Goal: Check status: Check status

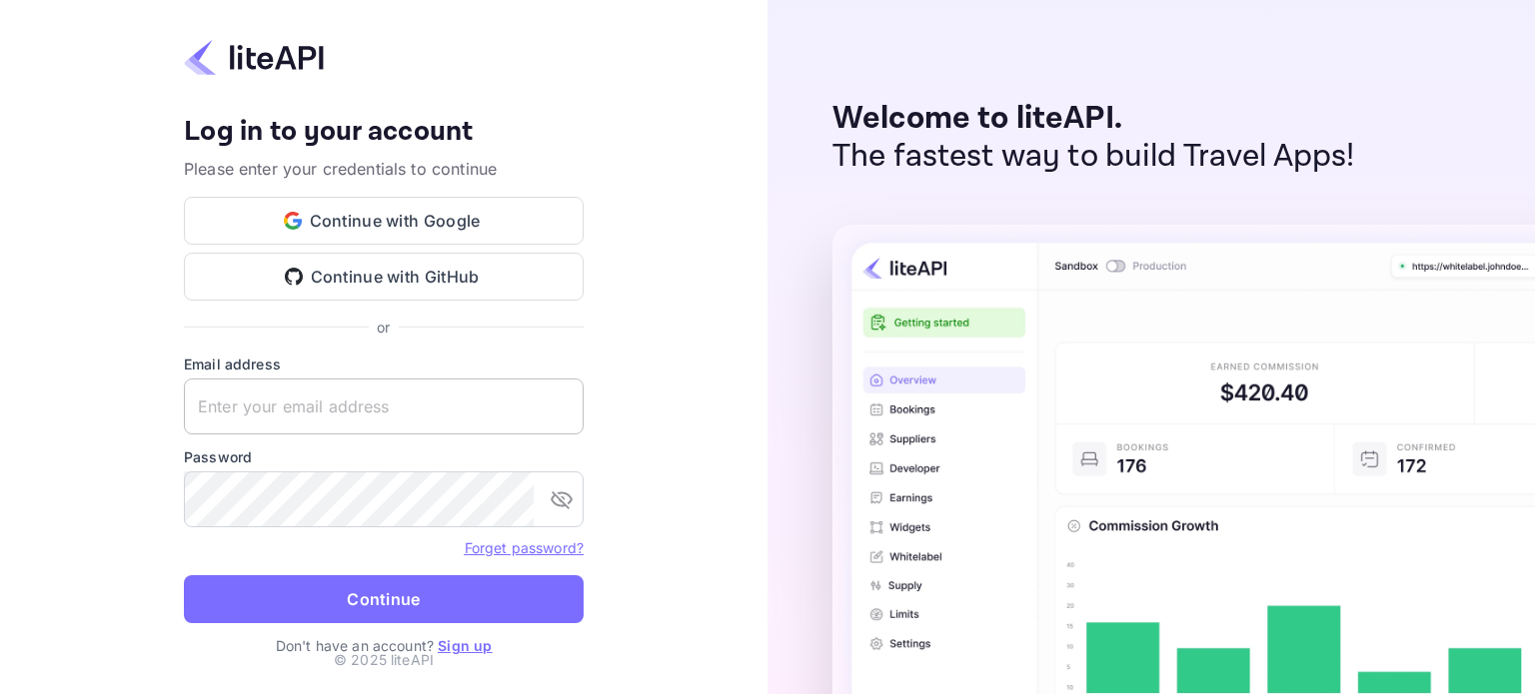
click at [260, 412] on input "text" at bounding box center [384, 407] width 400 height 56
type input "yahav@skygini.com"
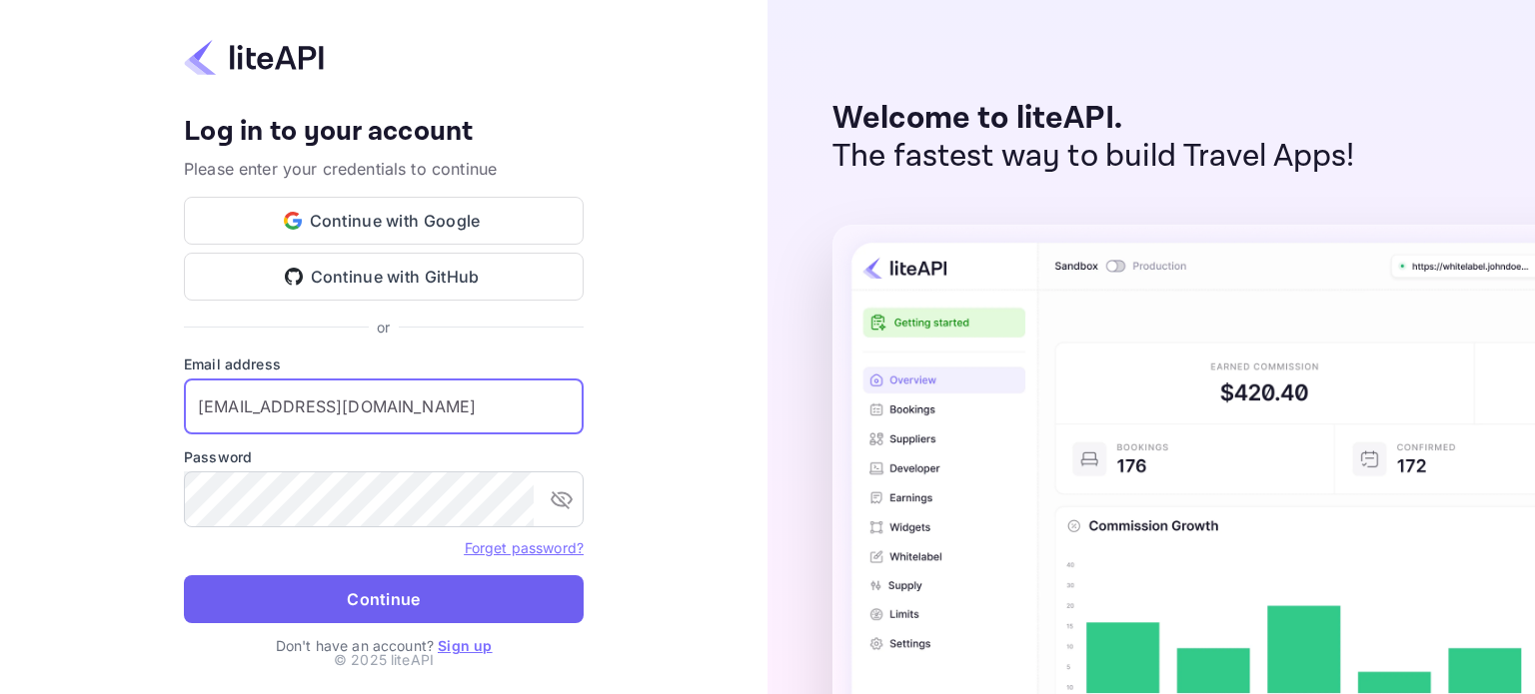
click at [340, 603] on button "Continue" at bounding box center [384, 599] width 400 height 48
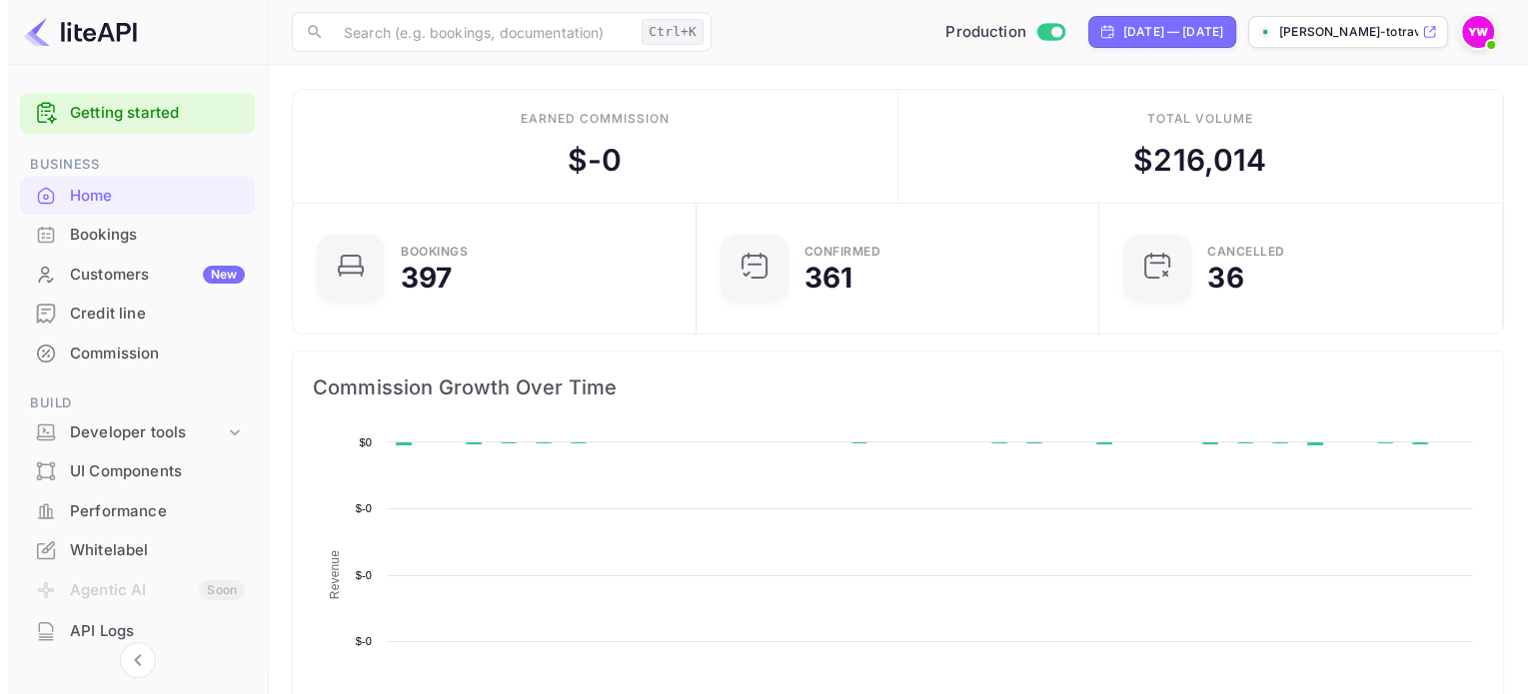
scroll to position [310, 376]
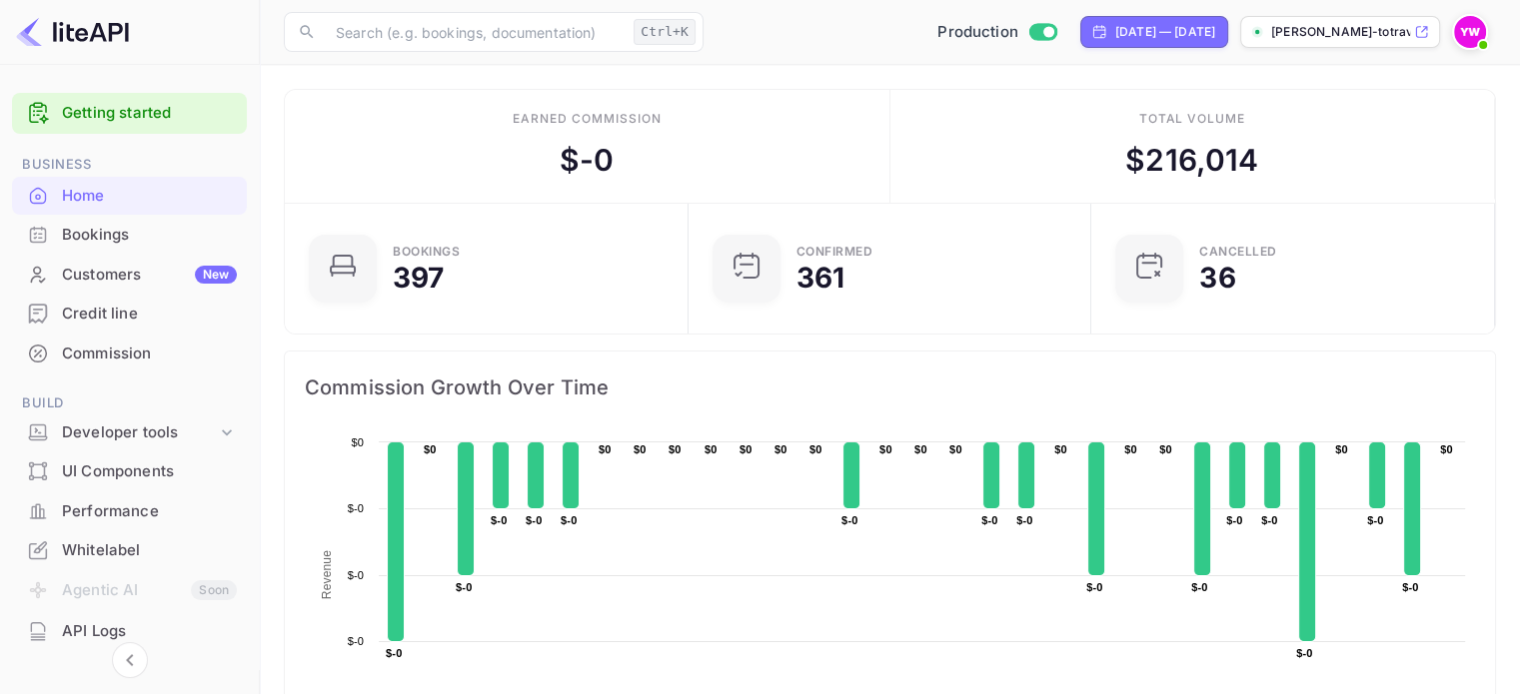
click at [82, 199] on div "Home" at bounding box center [149, 196] width 175 height 23
click at [65, 241] on div "Bookings" at bounding box center [149, 235] width 175 height 23
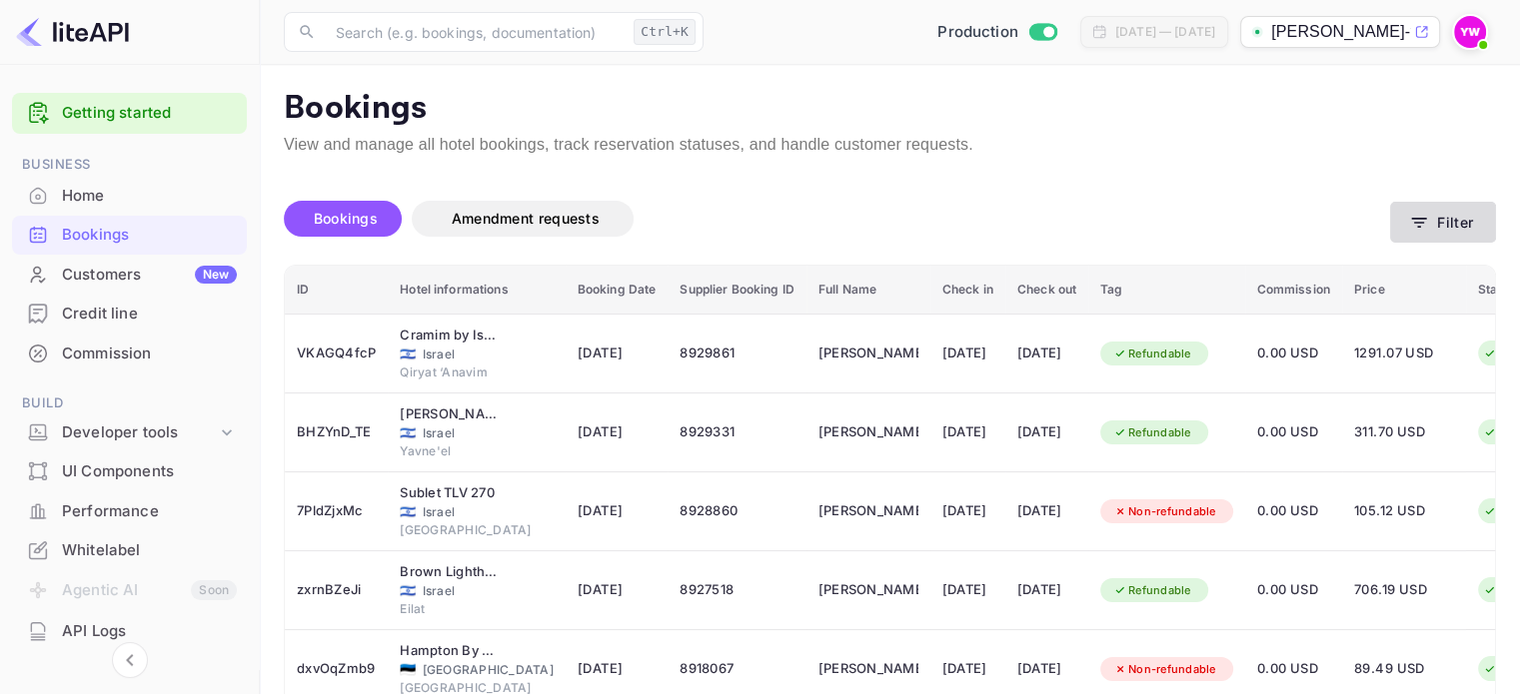
click at [1461, 215] on button "Filter" at bounding box center [1443, 222] width 106 height 41
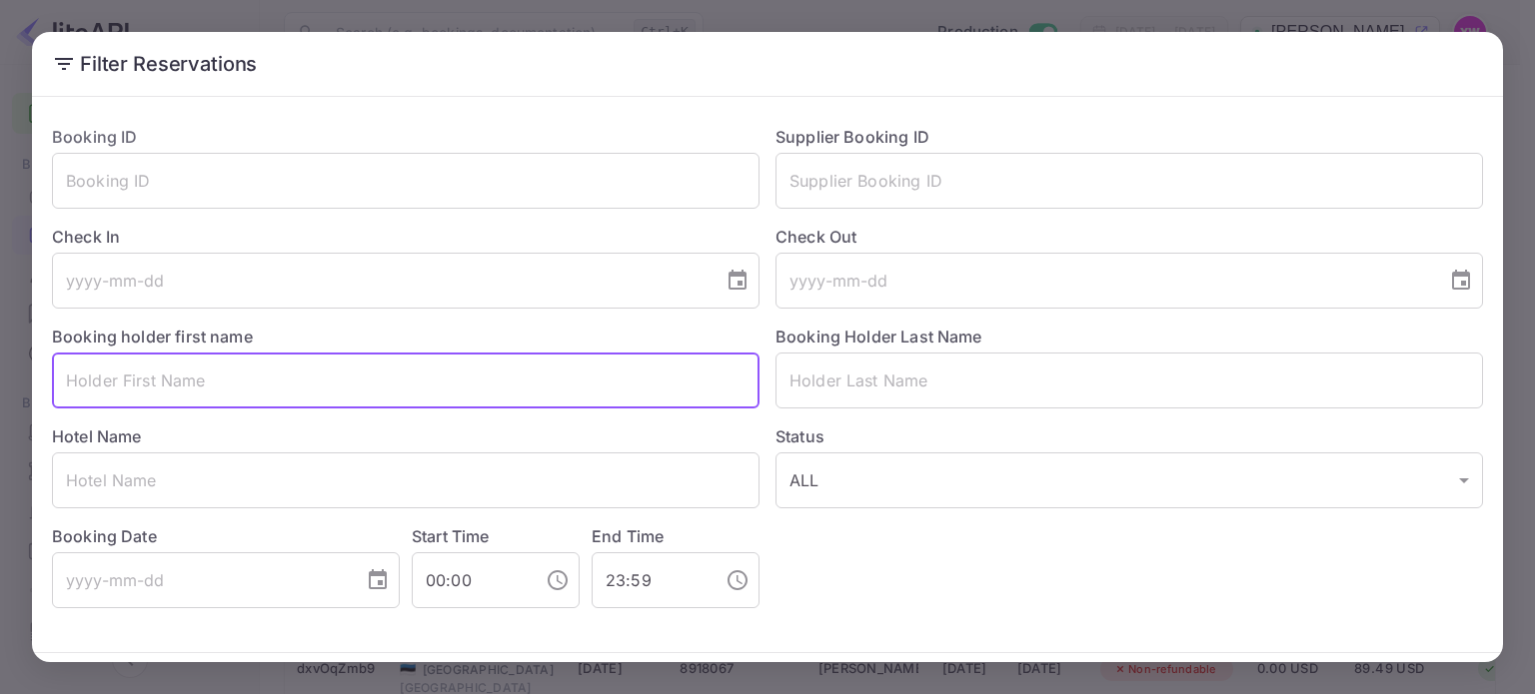
paste input "ZIV DUEV"
drag, startPoint x: 89, startPoint y: 382, endPoint x: 156, endPoint y: 385, distance: 67.0
click at [156, 385] on input "ZIV DUEV" at bounding box center [405, 381] width 707 height 56
type input "ZIV"
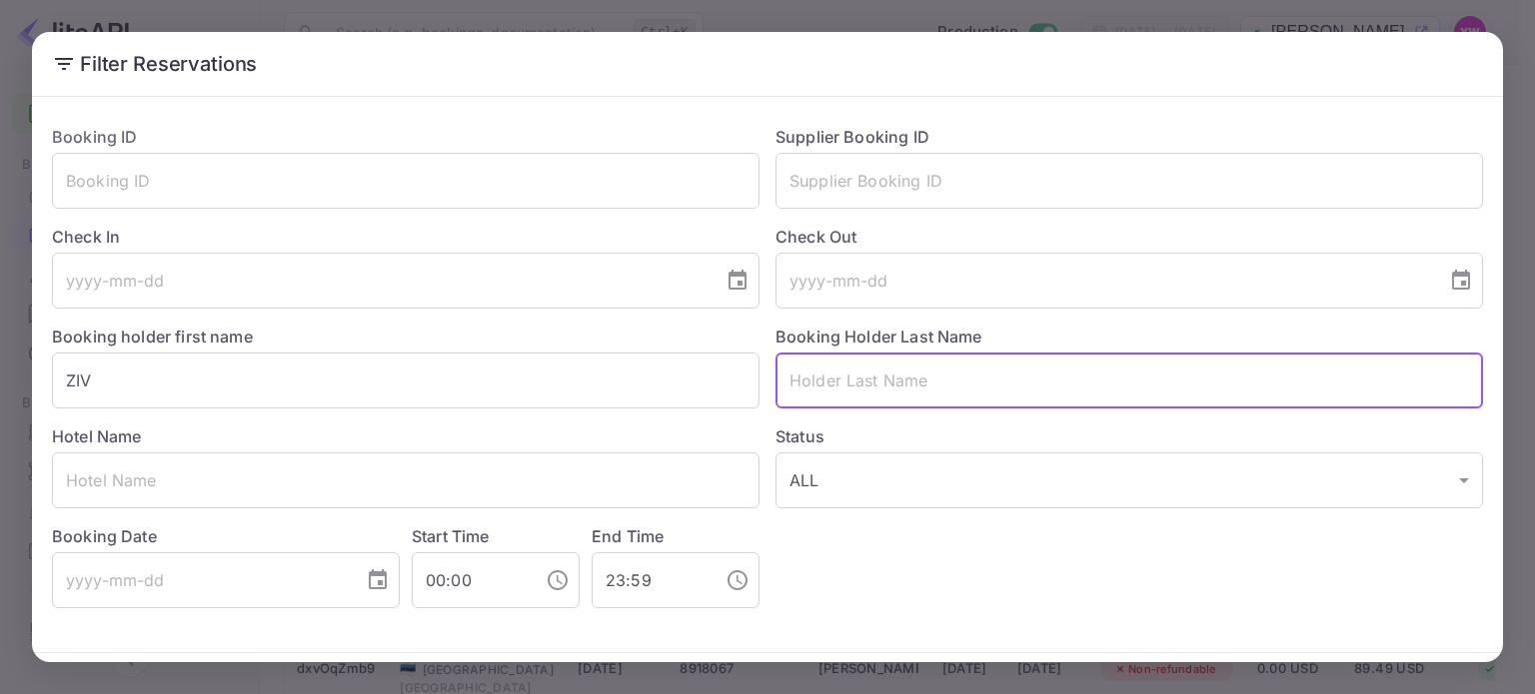
paste input "DUEV"
click at [786, 381] on input "DUEV" at bounding box center [1128, 381] width 707 height 56
click at [854, 387] on input "DUEV" at bounding box center [1128, 381] width 707 height 56
type input "DUEV"
click at [1289, 673] on button "Filter Reservations" at bounding box center [1386, 694] width 194 height 43
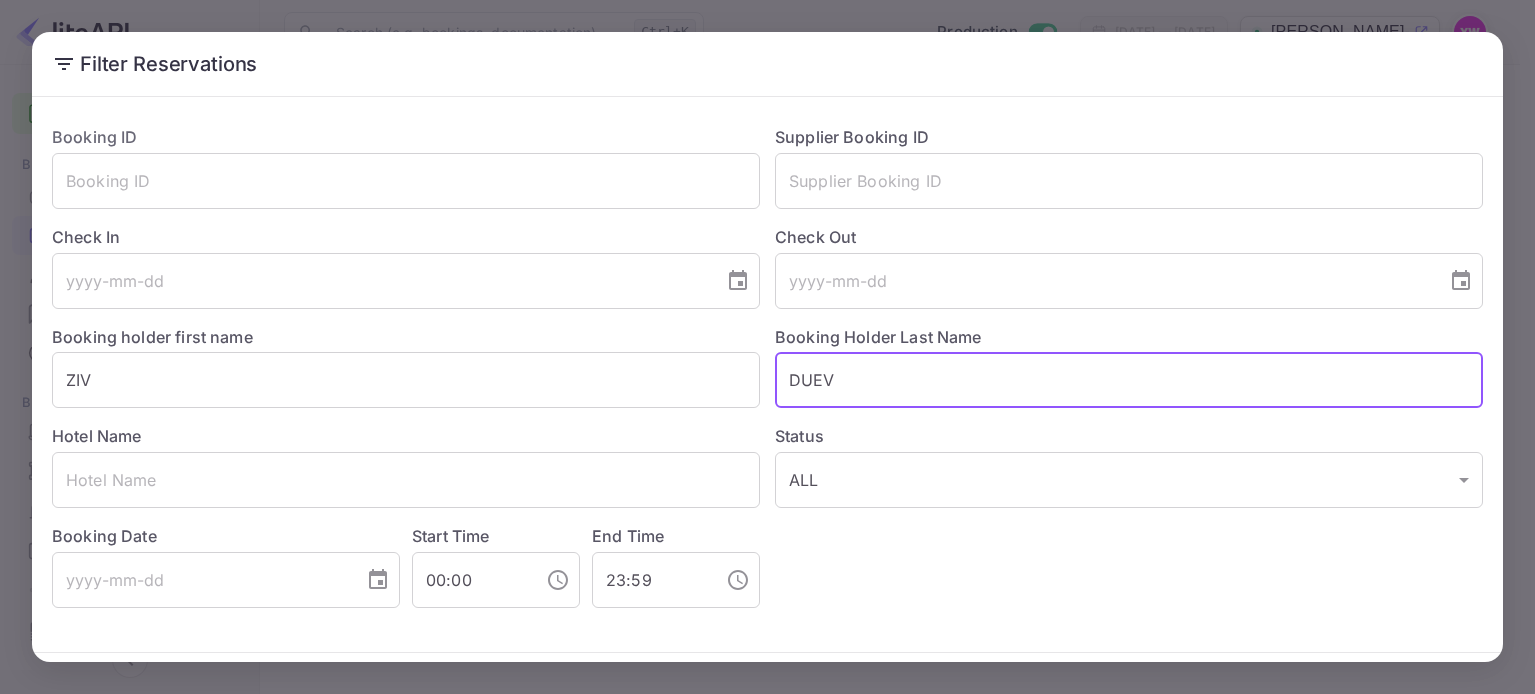
scroll to position [72, 0]
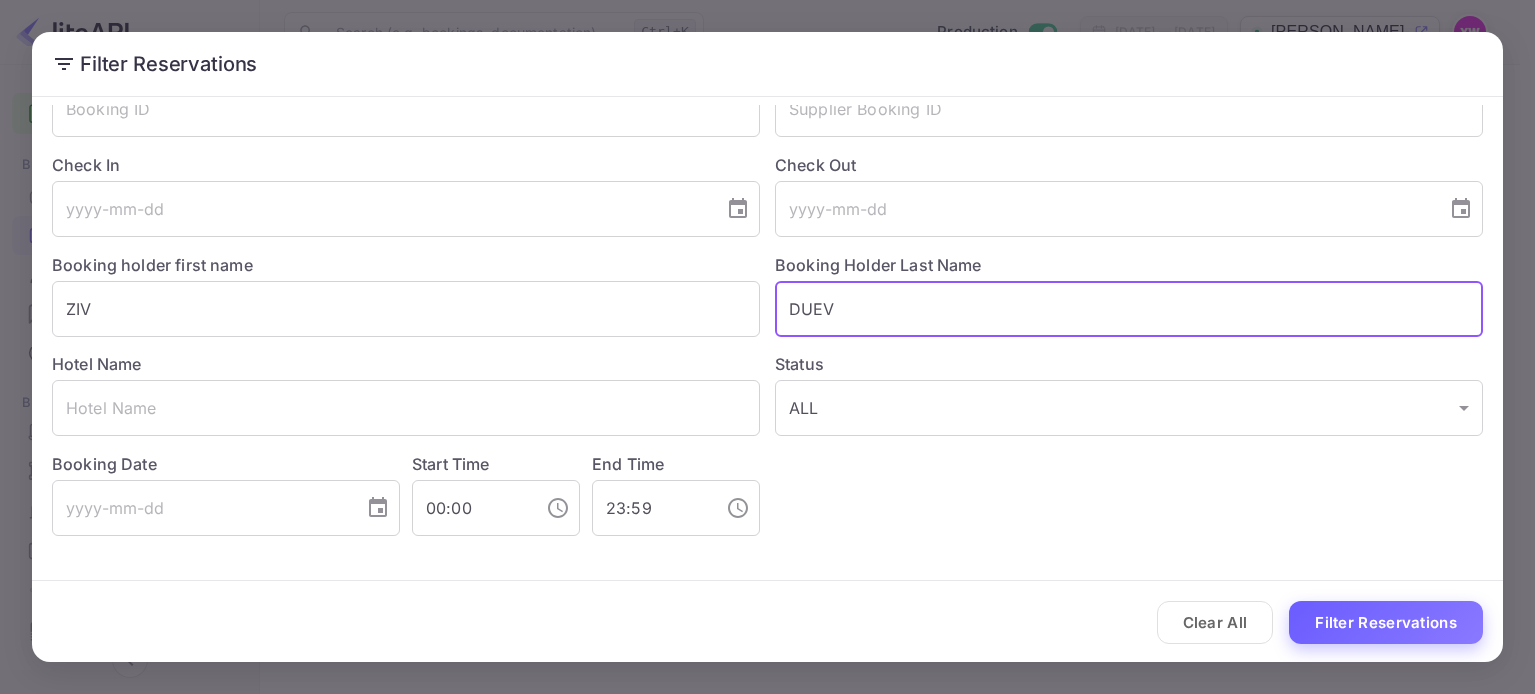
click at [1328, 618] on button "Filter Reservations" at bounding box center [1386, 622] width 194 height 43
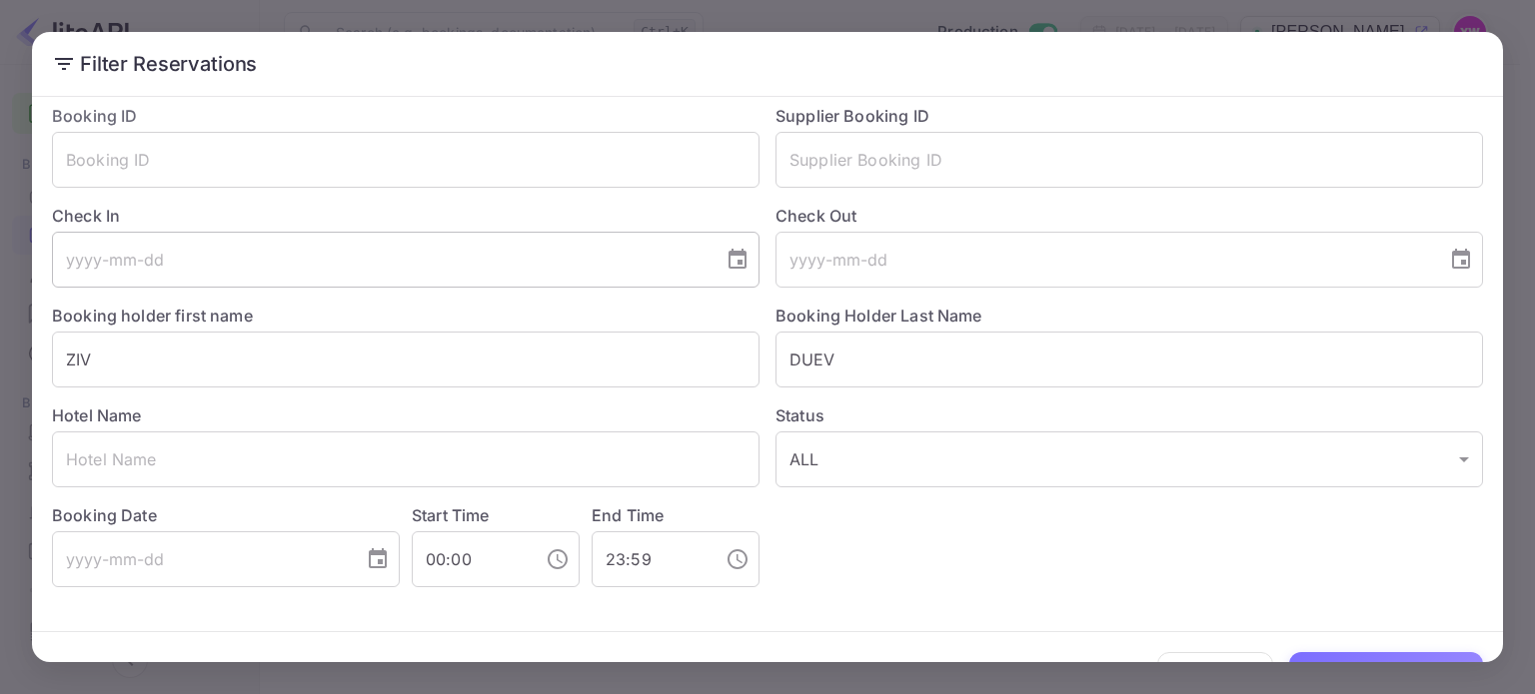
scroll to position [0, 0]
